Goal: Task Accomplishment & Management: Manage account settings

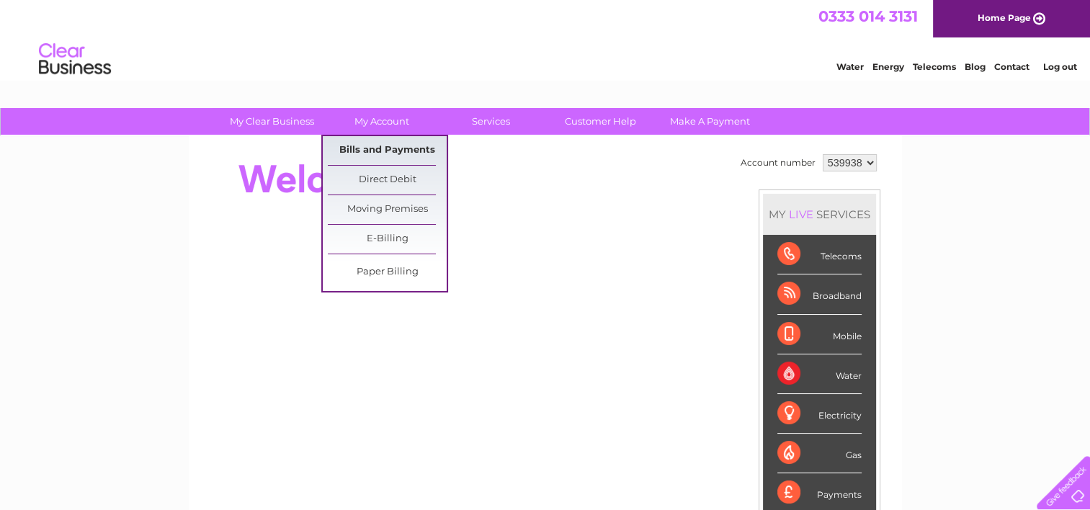
click at [369, 148] on link "Bills and Payments" at bounding box center [387, 150] width 119 height 29
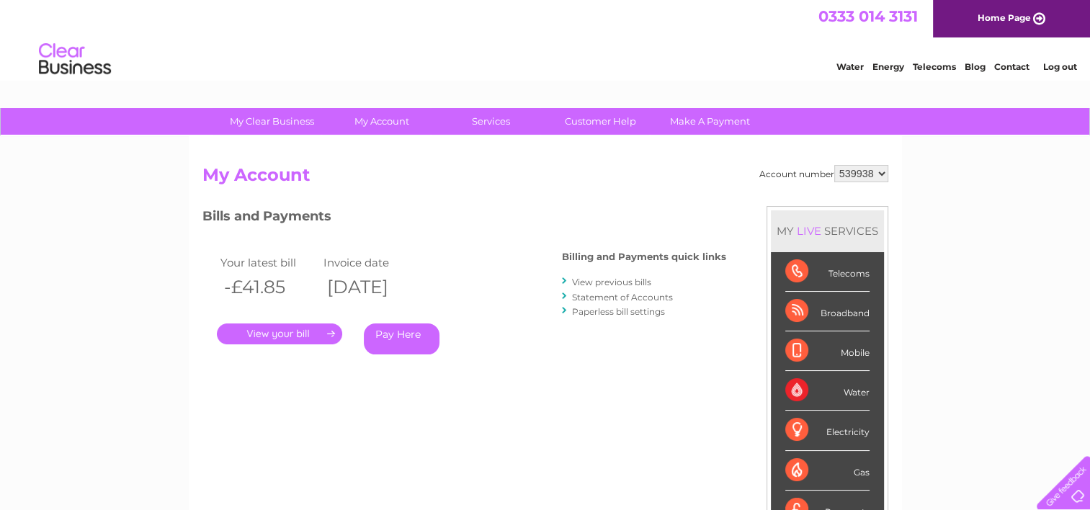
click at [274, 331] on link "." at bounding box center [279, 333] width 125 height 21
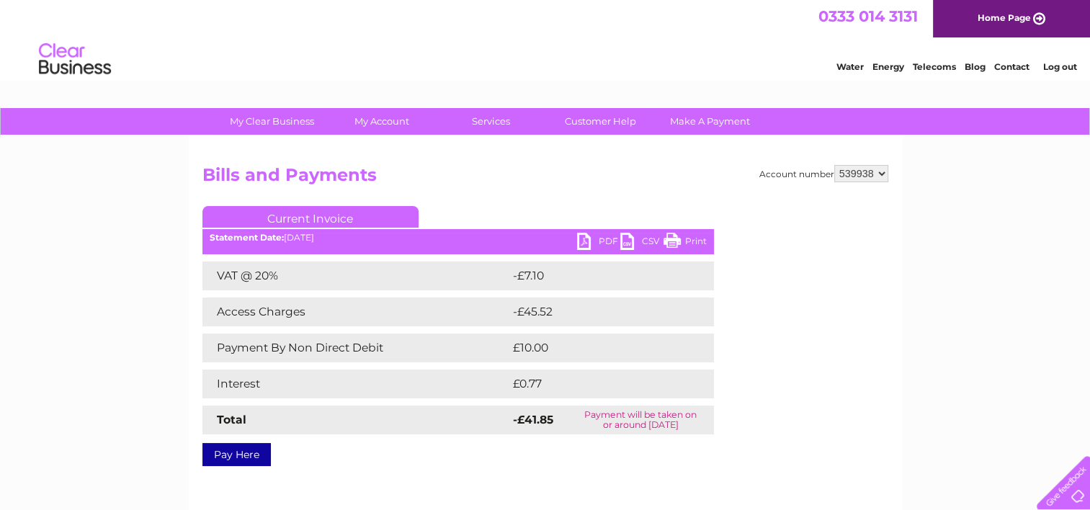
click at [586, 243] on link "PDF" at bounding box center [598, 243] width 43 height 21
